Goal: Task Accomplishment & Management: Manage account settings

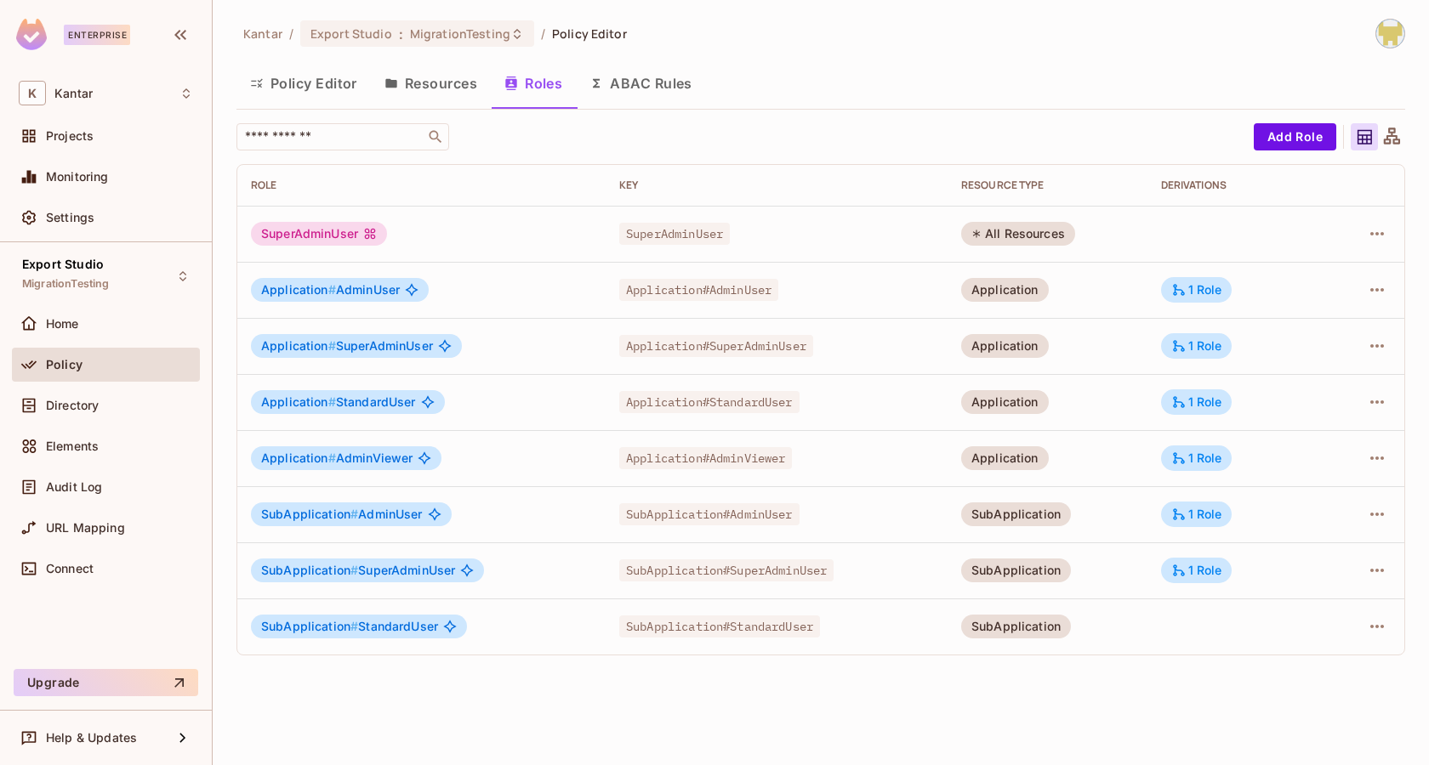
click at [772, 58] on div "Kantar / Export Studio : MigrationTesting / Policy Editor Policy Editor Resourc…" at bounding box center [820, 344] width 1169 height 651
click at [111, 412] on div "Directory" at bounding box center [106, 405] width 174 height 20
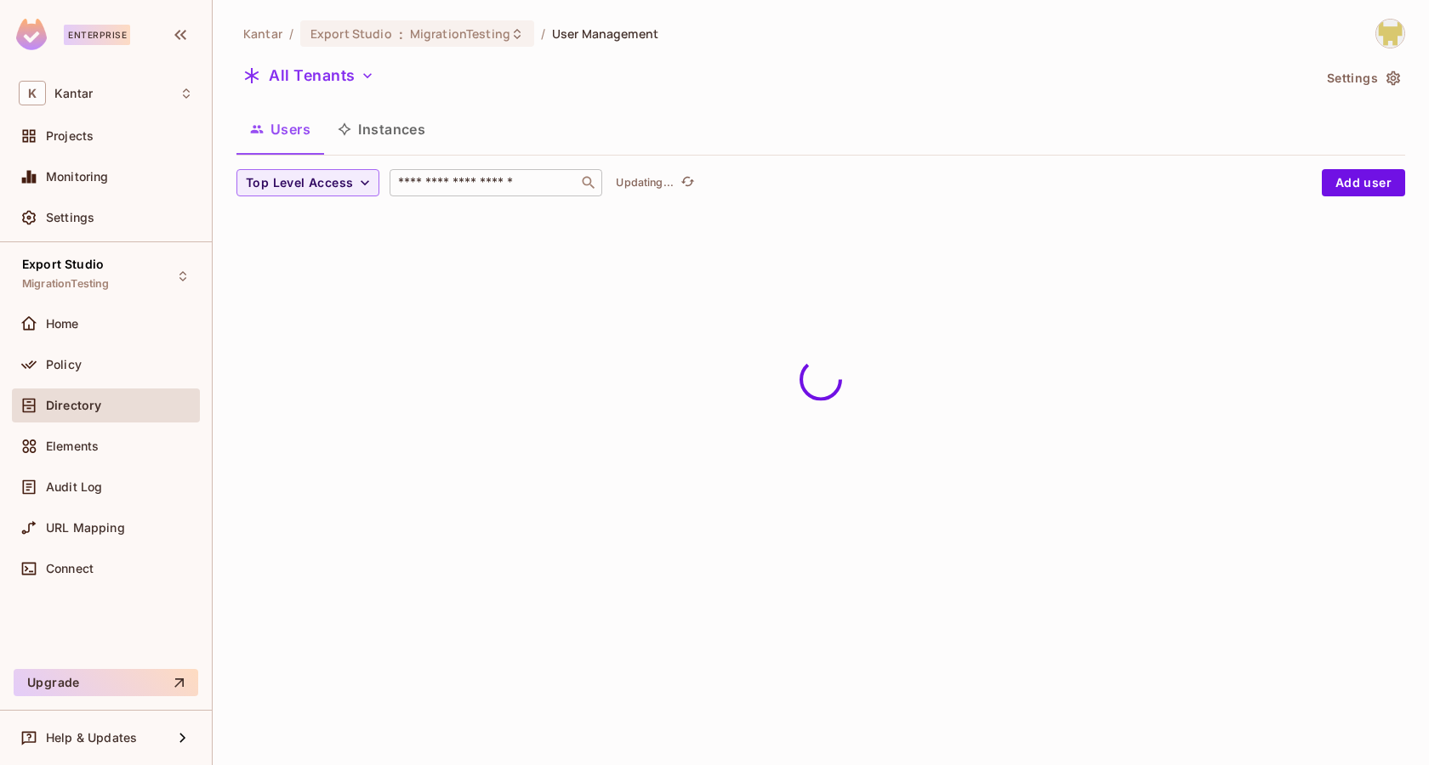
click at [432, 180] on input "text" at bounding box center [484, 182] width 179 height 17
type input "***"
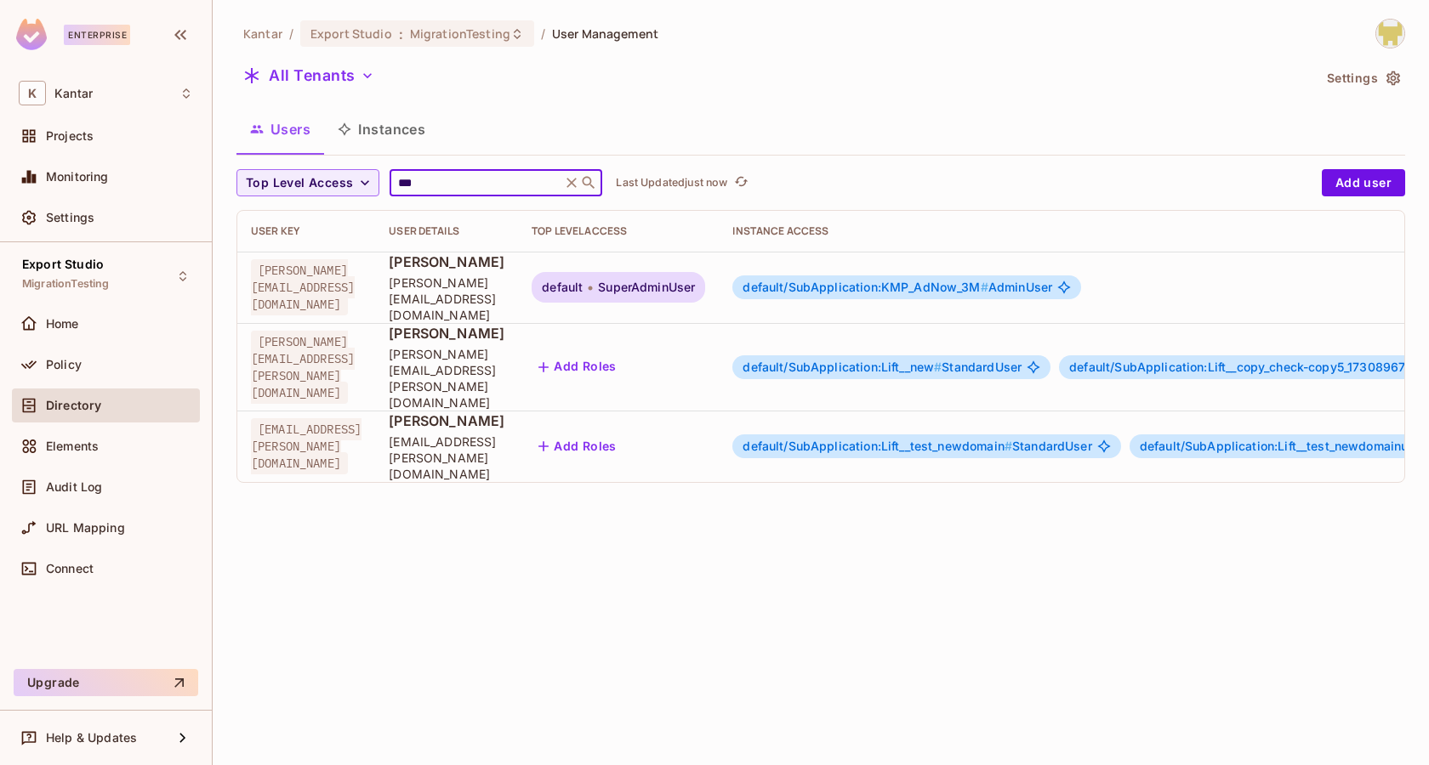
click at [615, 79] on div "All Tenants" at bounding box center [773, 78] width 1075 height 32
click at [359, 79] on icon "button" at bounding box center [367, 75] width 17 height 17
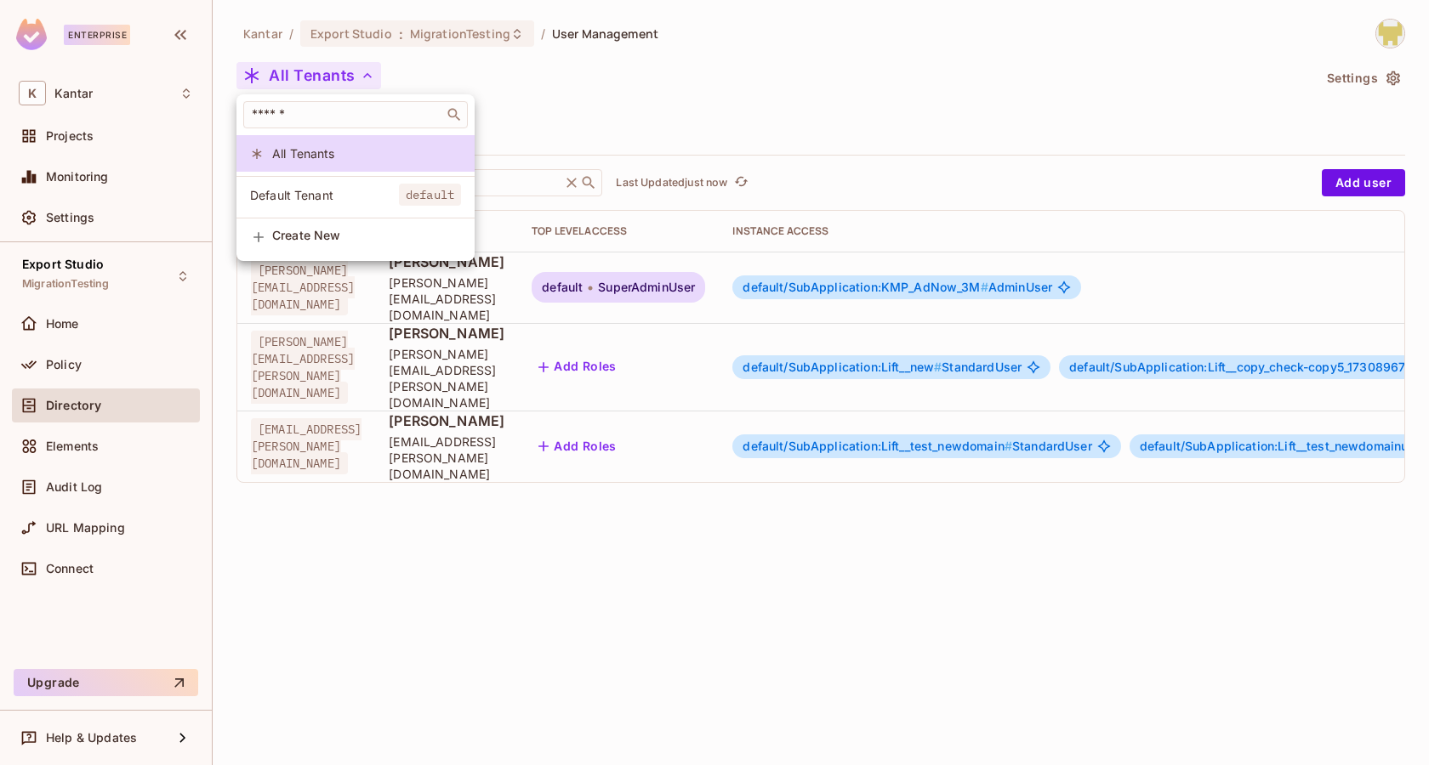
click at [350, 191] on span "Default Tenant" at bounding box center [324, 195] width 149 height 16
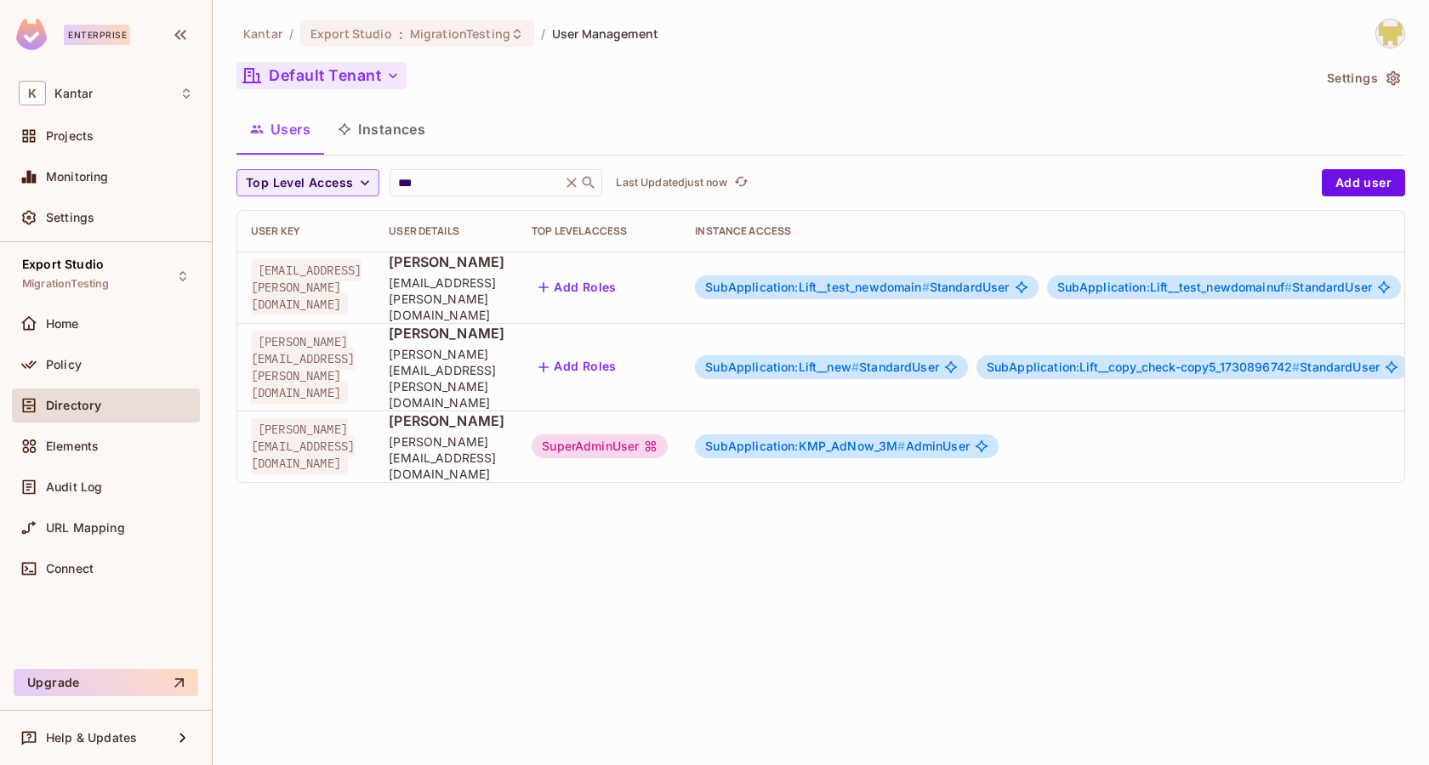
click at [685, 104] on div "Kantar / Export Studio : MigrationTesting / User Management Default Tenant Sett…" at bounding box center [820, 258] width 1169 height 478
click at [789, 155] on div "Users Instances" at bounding box center [820, 131] width 1169 height 47
click at [668, 435] on div "SuperAdminUser" at bounding box center [600, 447] width 136 height 24
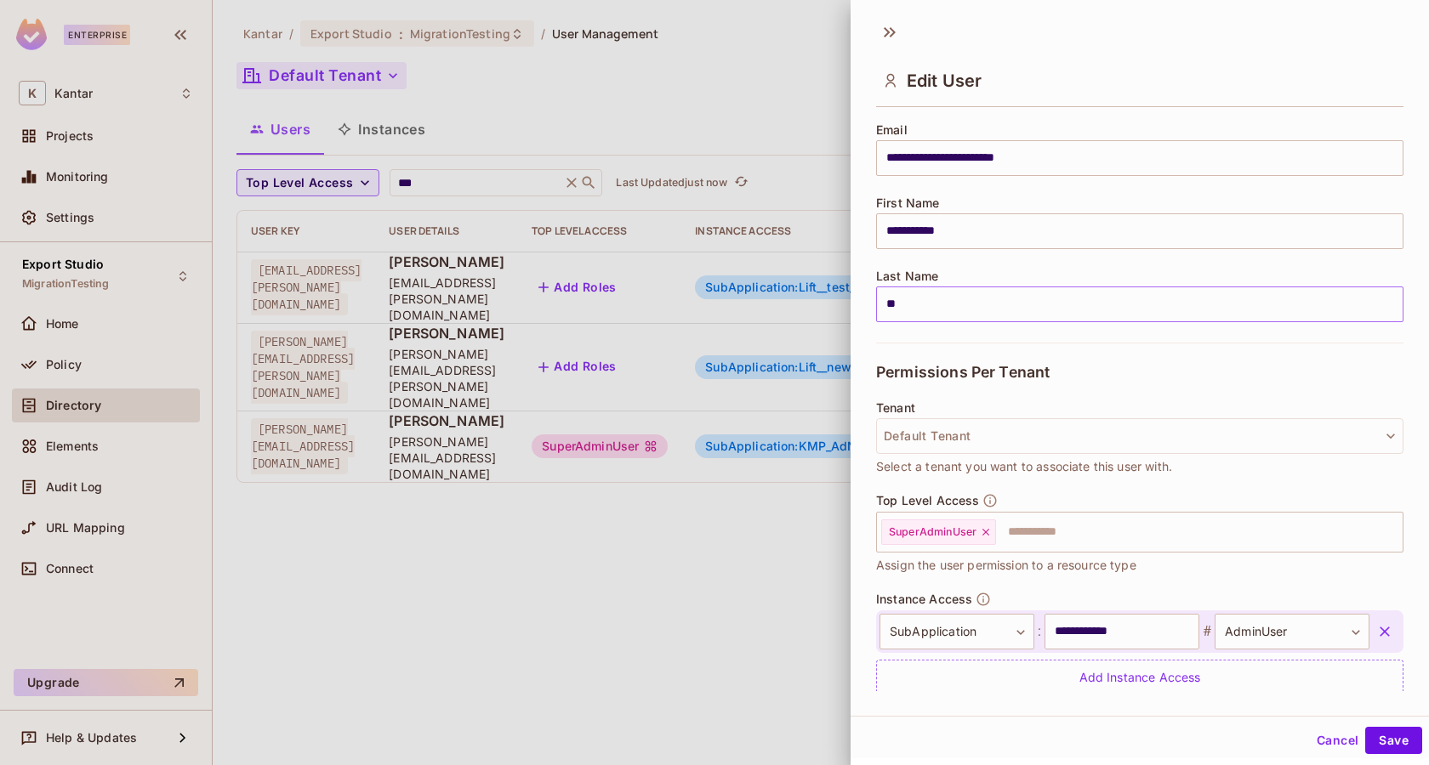
scroll to position [187, 0]
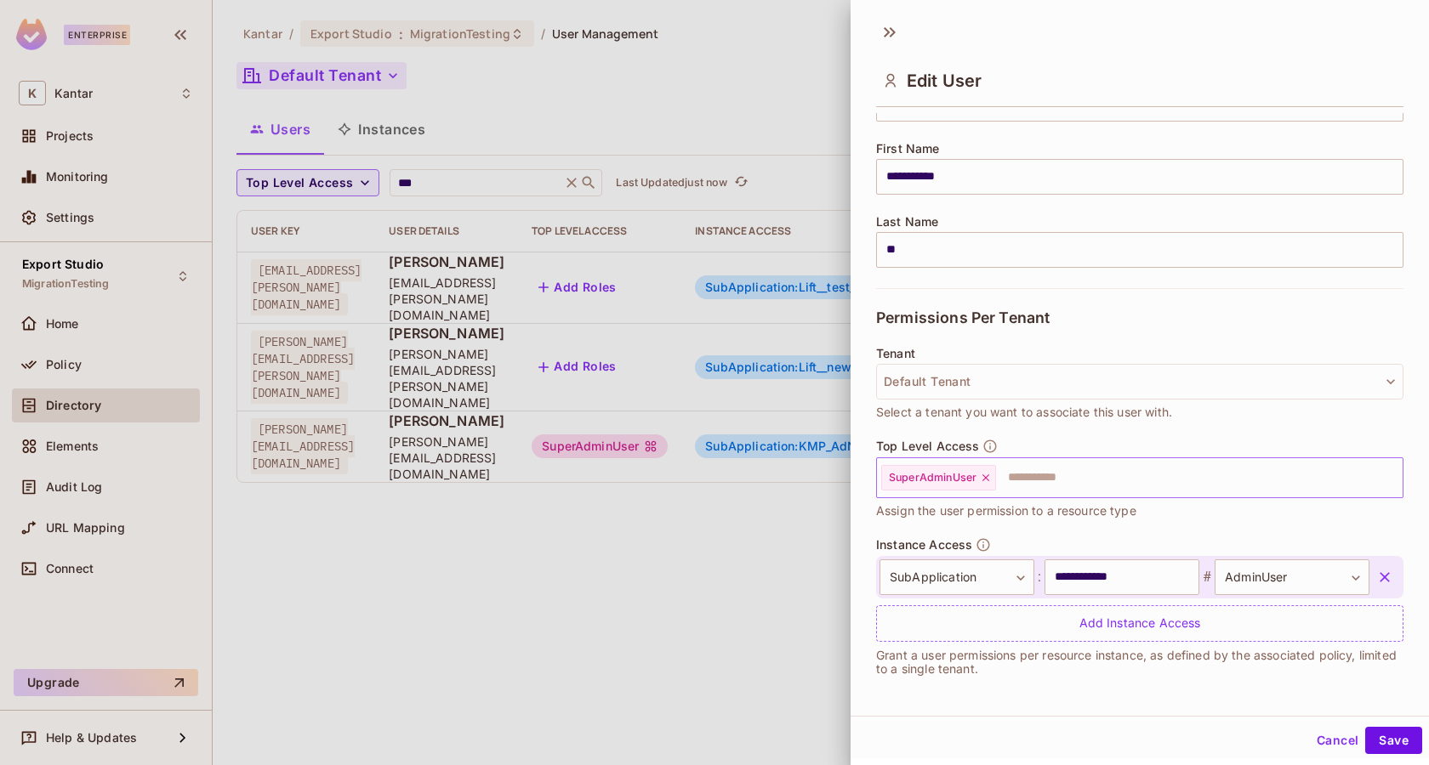
click at [986, 477] on icon at bounding box center [986, 478] width 12 height 12
click at [1151, 586] on input "**********" at bounding box center [1121, 578] width 155 height 36
click at [1402, 738] on button "Save" at bounding box center [1393, 740] width 57 height 27
